Goal: Task Accomplishment & Management: Use online tool/utility

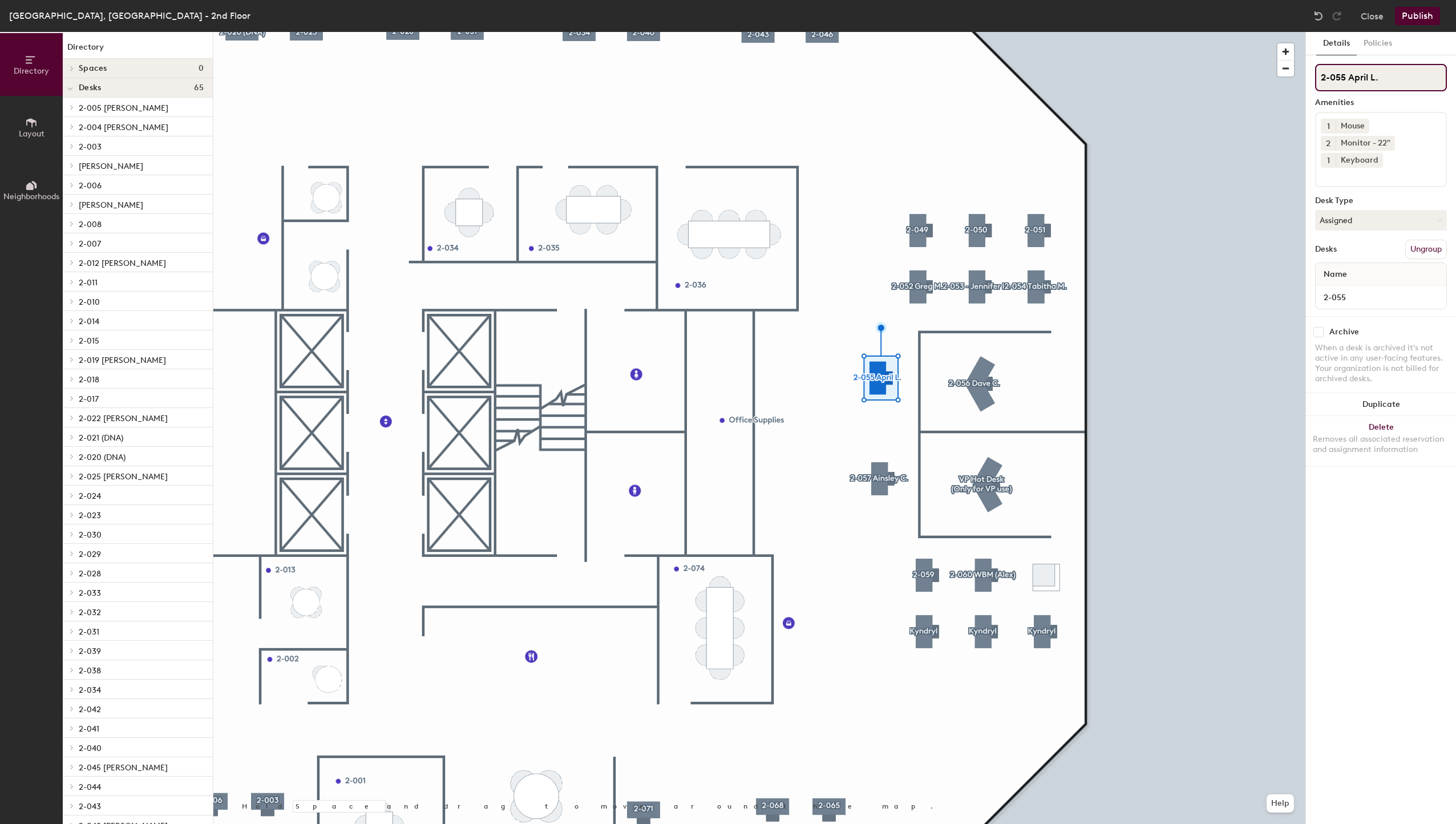
click at [1370, 83] on input "2-055 April L." at bounding box center [1381, 77] width 132 height 28
type input "2-055 April I."
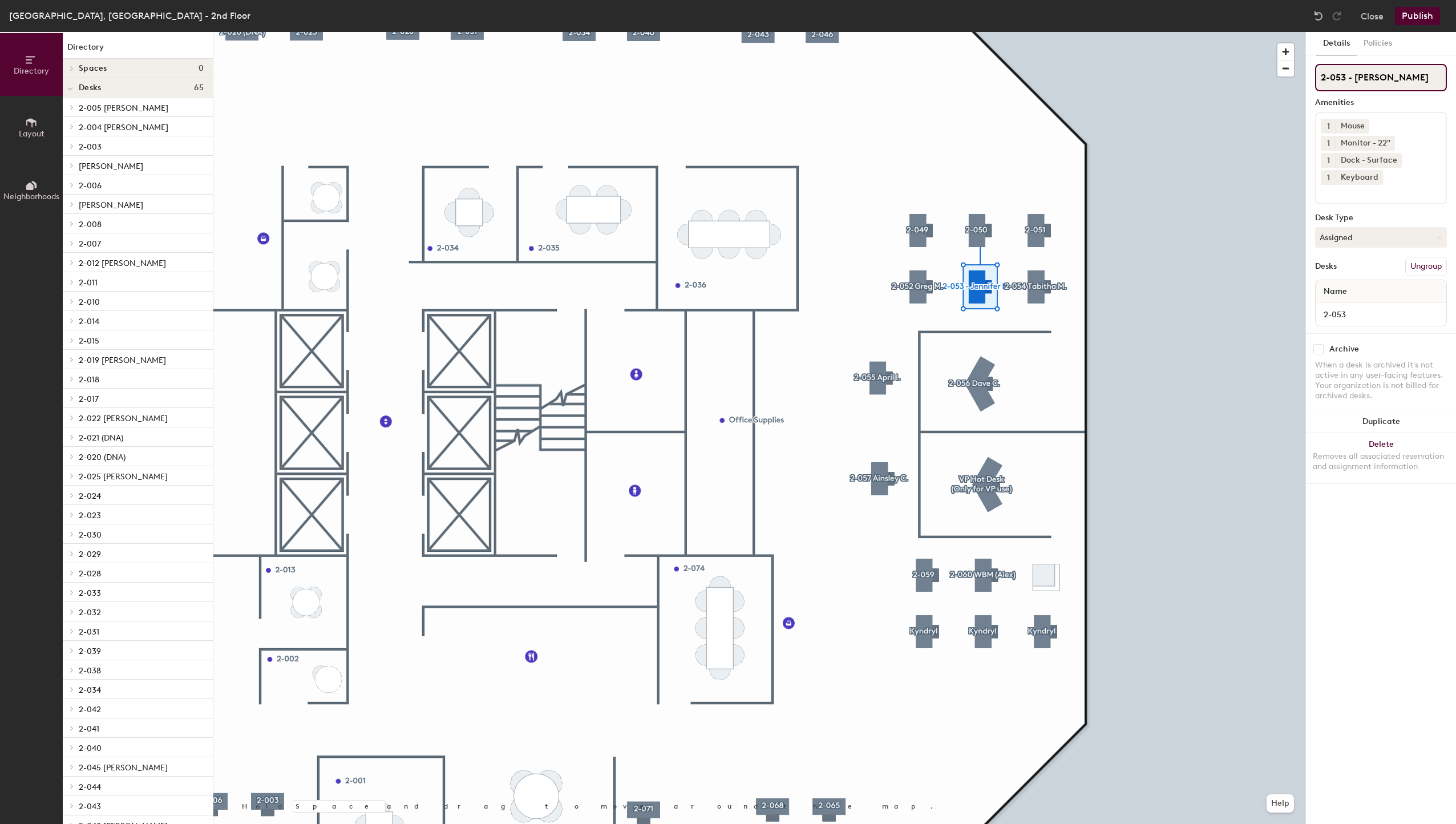
click at [1346, 73] on input "2-053 - [PERSON_NAME]" at bounding box center [1381, 77] width 132 height 28
drag, startPoint x: 1349, startPoint y: 76, endPoint x: 1438, endPoint y: 72, distance: 89.1
click at [1427, 74] on input "2-053 - [PERSON_NAME]" at bounding box center [1381, 77] width 132 height 28
type input "2-053"
click at [1329, 239] on button "Assigned" at bounding box center [1381, 238] width 132 height 21
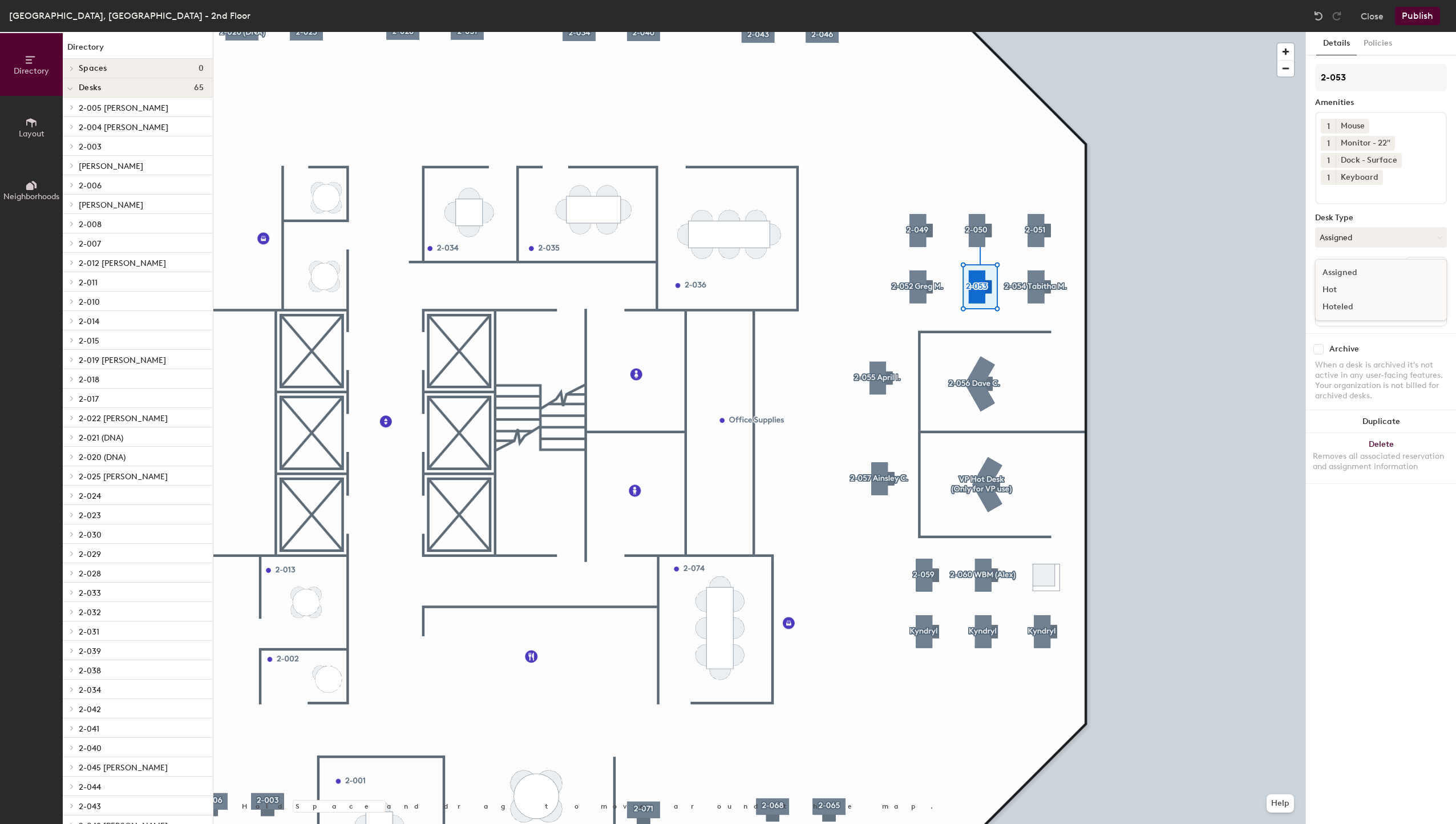
click at [1338, 307] on div "Hoteled" at bounding box center [1373, 307] width 114 height 17
click at [1409, 19] on button "Publish" at bounding box center [1417, 16] width 45 height 18
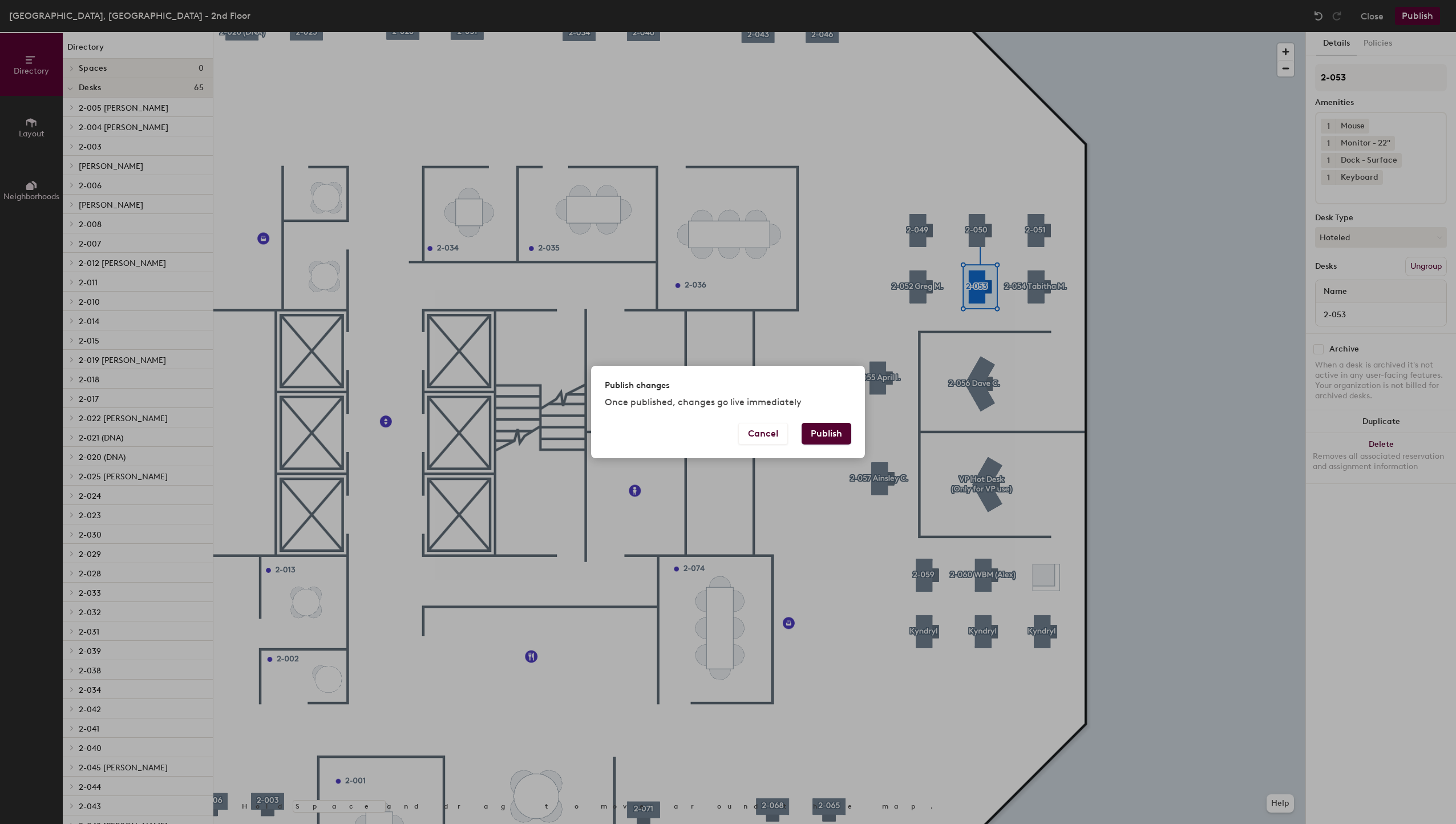
click at [831, 432] on button "Publish" at bounding box center [826, 433] width 50 height 21
